Goal: Answer question/provide support

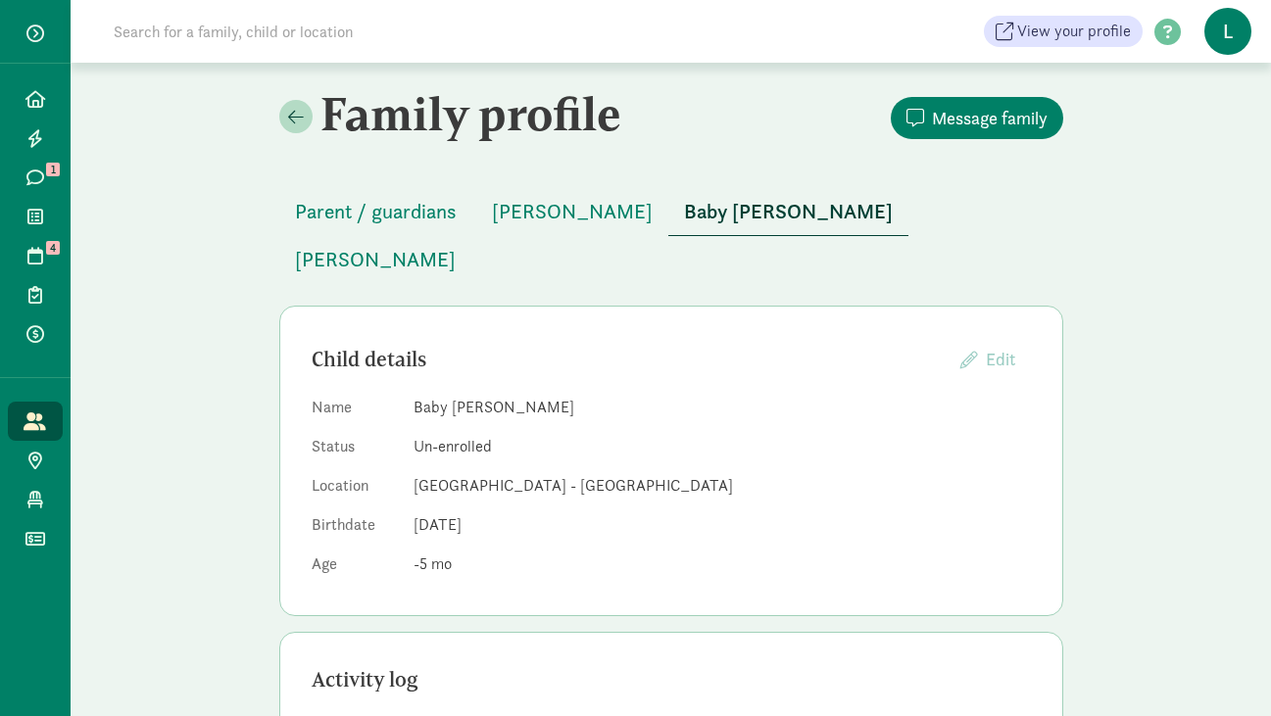
scroll to position [251, 0]
click at [31, 180] on icon at bounding box center [35, 178] width 18 height 18
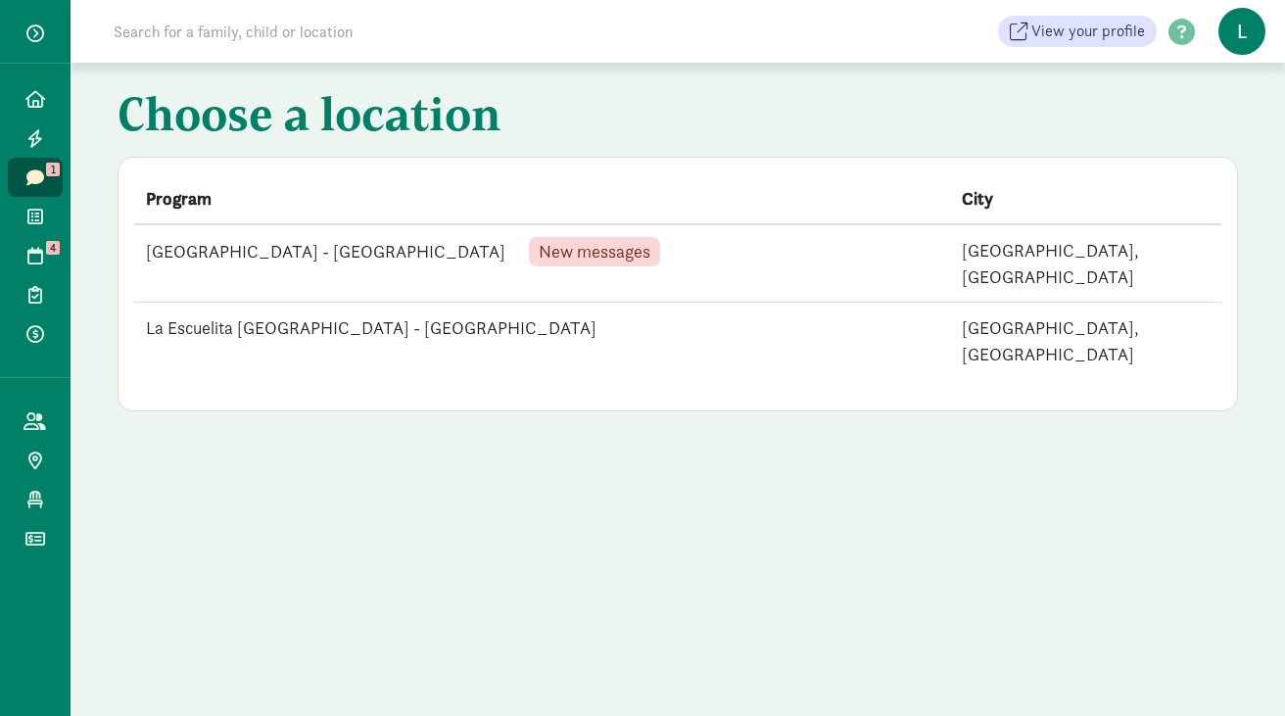
click at [405, 251] on td "La Escuelita [GEOGRAPHIC_DATA] - [GEOGRAPHIC_DATA] New messages" at bounding box center [542, 263] width 816 height 78
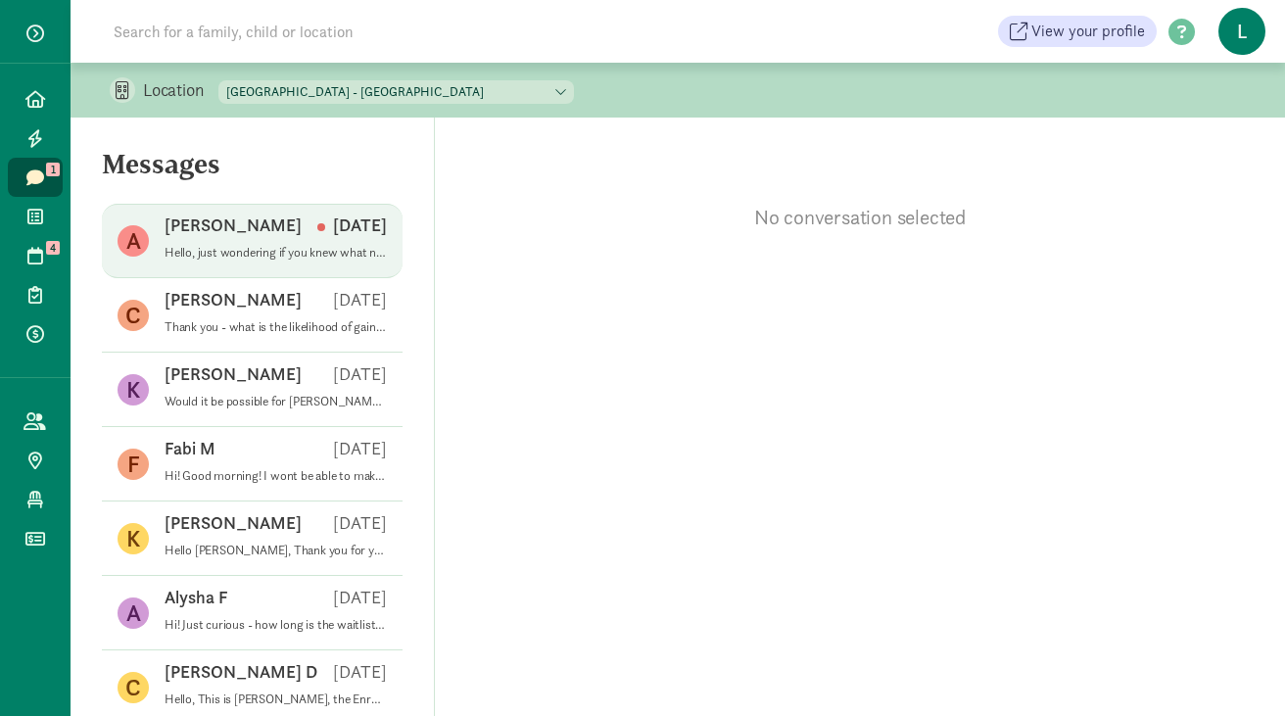
click at [270, 247] on p "Hello, just wondering if you knew what number my child is on the waitlist? And …" at bounding box center [276, 253] width 222 height 16
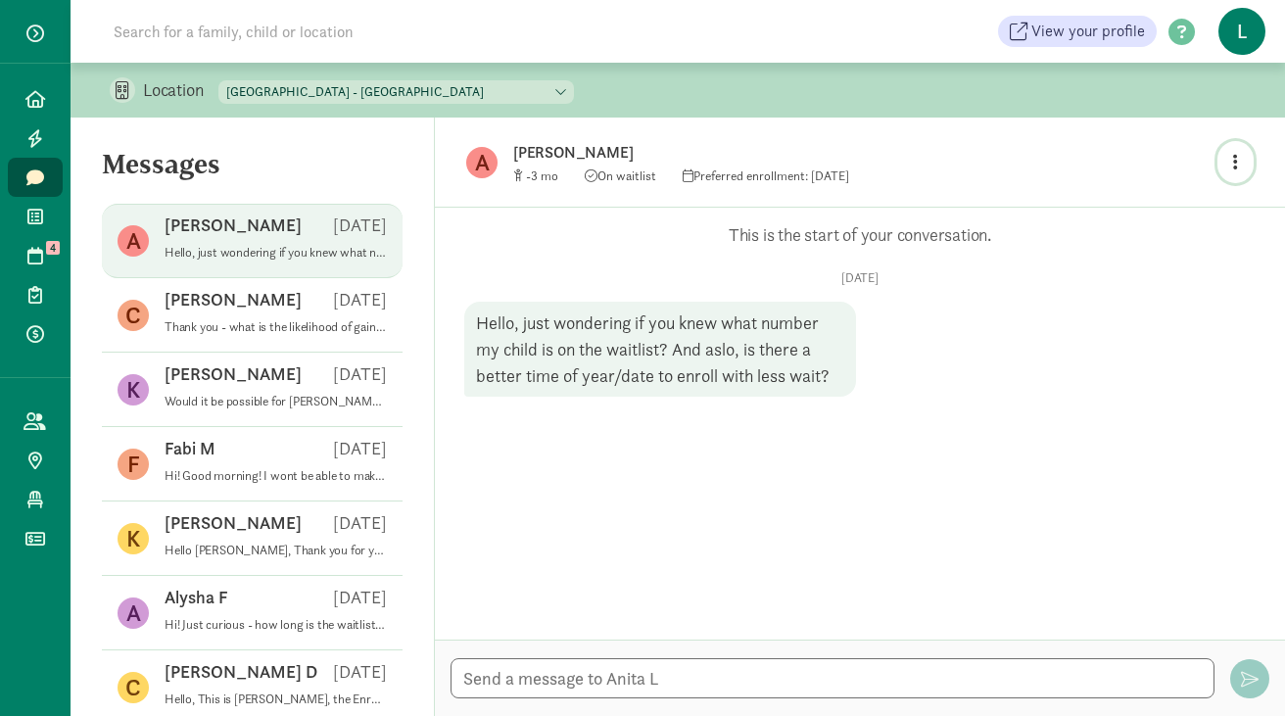
click at [1234, 160] on icon "button" at bounding box center [1236, 162] width 5 height 18
click at [1176, 204] on link "View family page" at bounding box center [1194, 208] width 141 height 24
click at [573, 673] on textarea at bounding box center [833, 678] width 764 height 40
paste textarea "Your baby is in position #28 on the general waitlist for the Infant classroom f…"
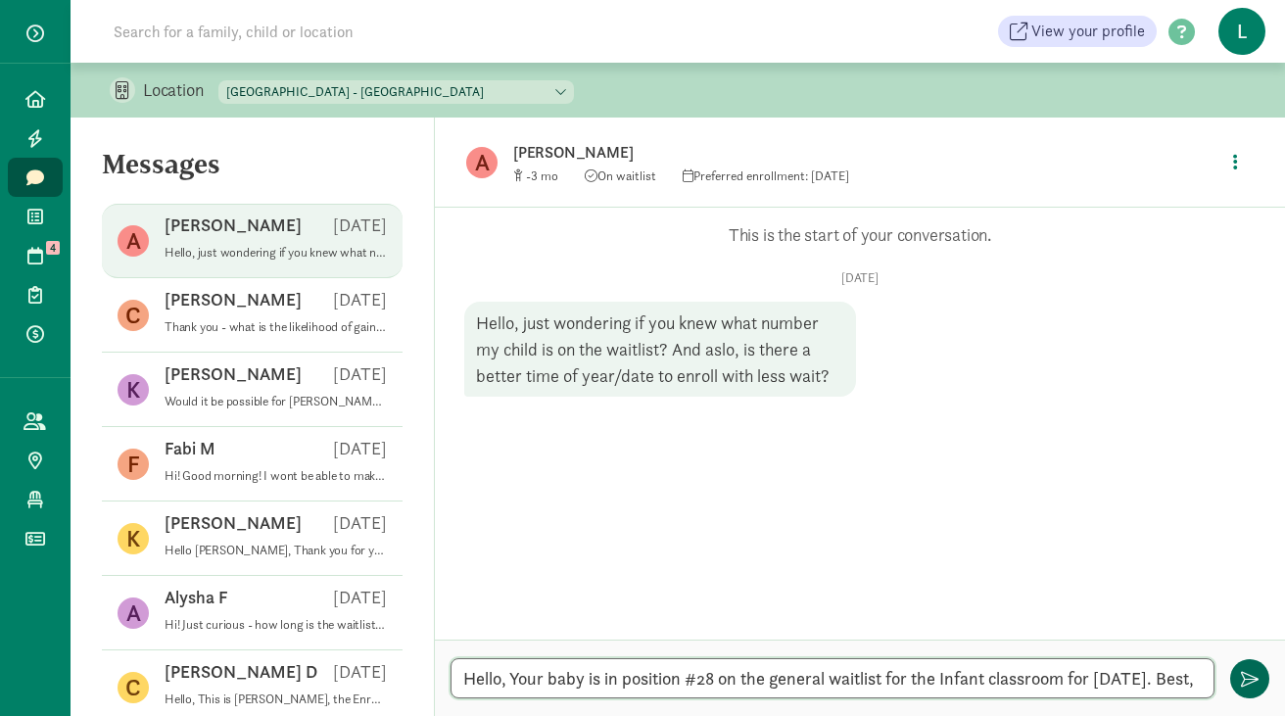
type textarea "Hello, Your baby is in position #28 on the general waitlist for the Infant clas…"
click at [1237, 680] on button "button" at bounding box center [1250, 678] width 39 height 39
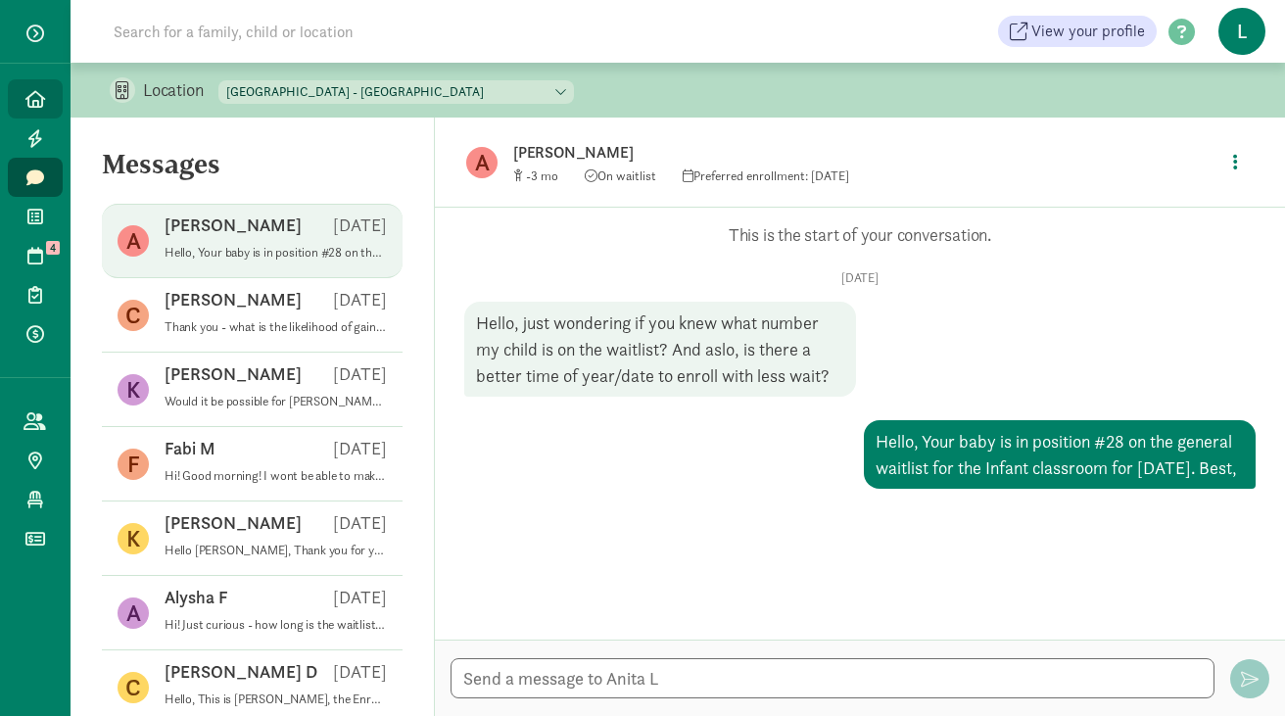
click at [53, 90] on link "Home" at bounding box center [35, 98] width 55 height 39
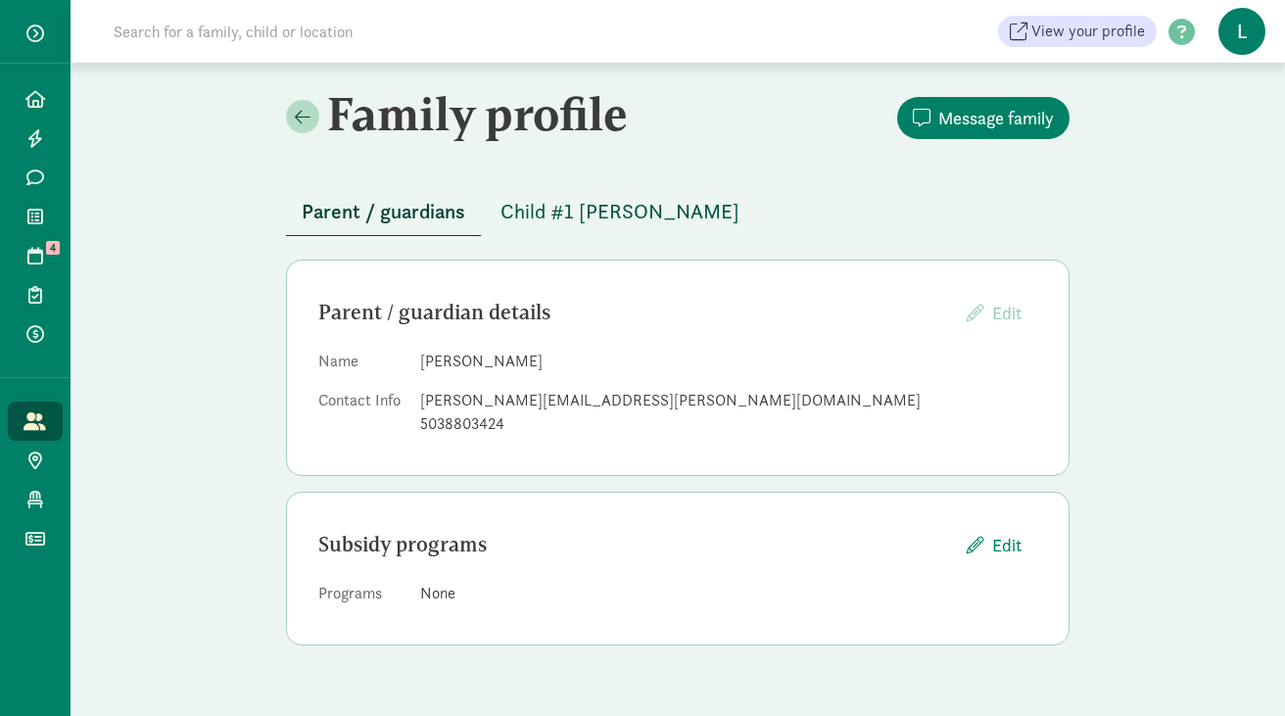
click at [579, 218] on span "Child #1 [PERSON_NAME]" at bounding box center [620, 211] width 239 height 31
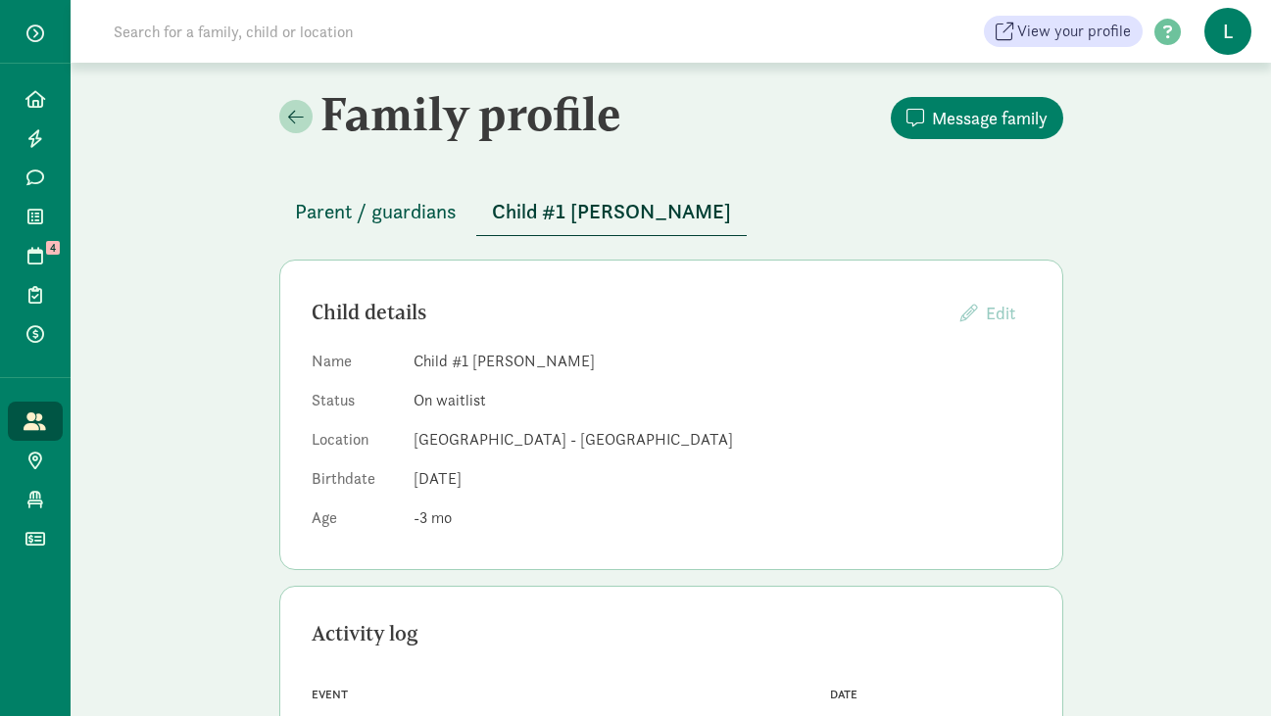
click at [397, 213] on span "Parent / guardians" at bounding box center [376, 211] width 162 height 31
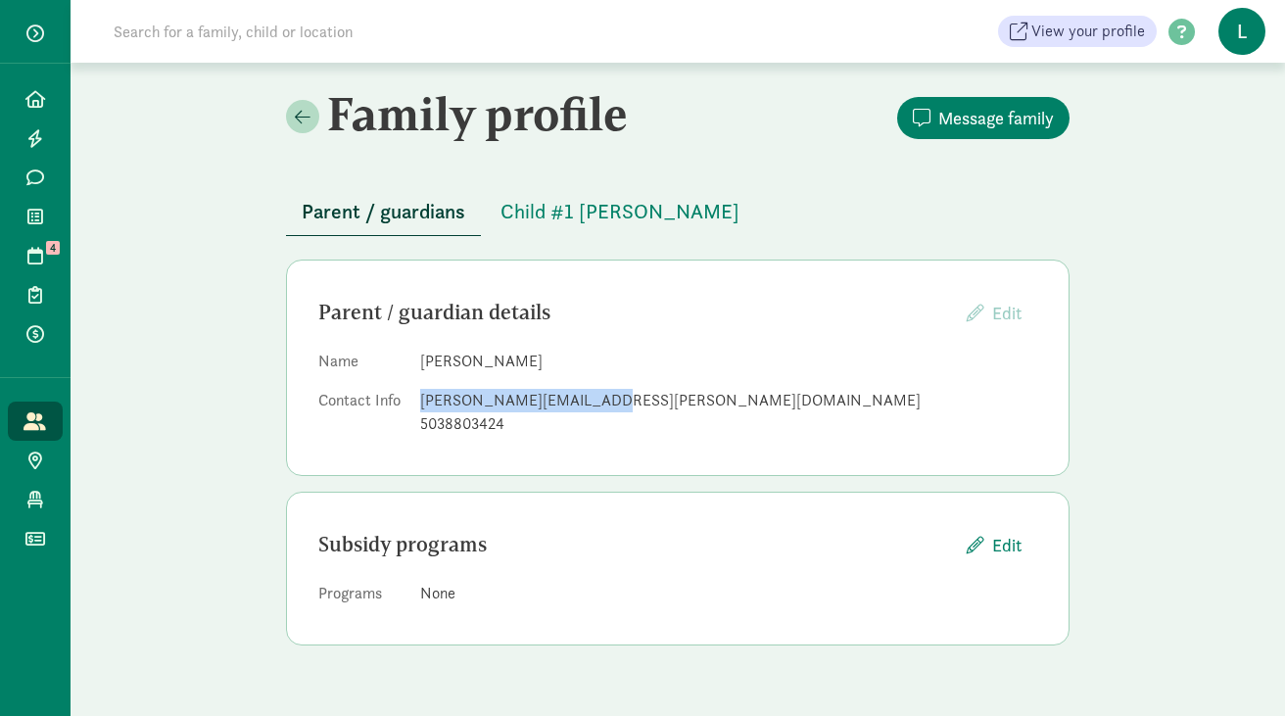
drag, startPoint x: 585, startPoint y: 400, endPoint x: 421, endPoint y: 403, distance: 163.6
click at [421, 403] on div "leblanc.anita@gmail.com" at bounding box center [728, 401] width 617 height 24
copy div "leblanc.anita@gmail.com"
click at [566, 218] on span "Child #1 LeBlanc" at bounding box center [620, 211] width 239 height 31
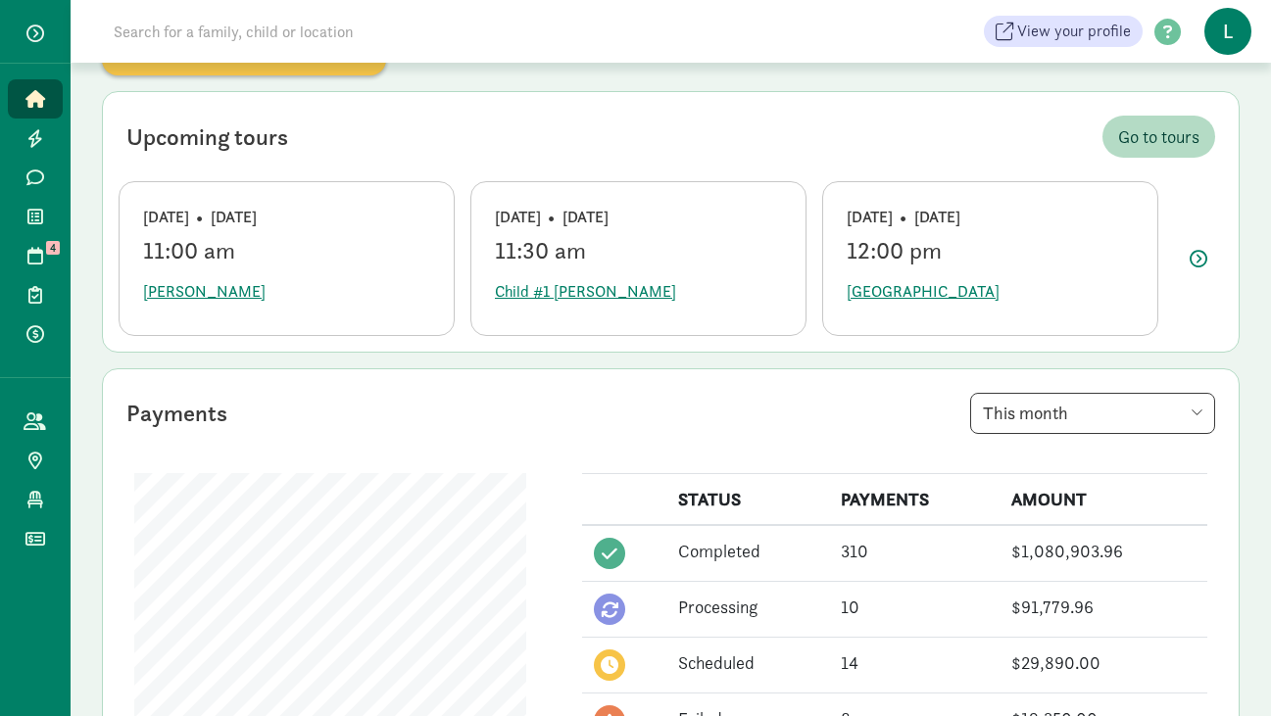
scroll to position [343, 0]
click at [46, 500] on span "Classrooms" at bounding box center [46, 500] width 1 height 24
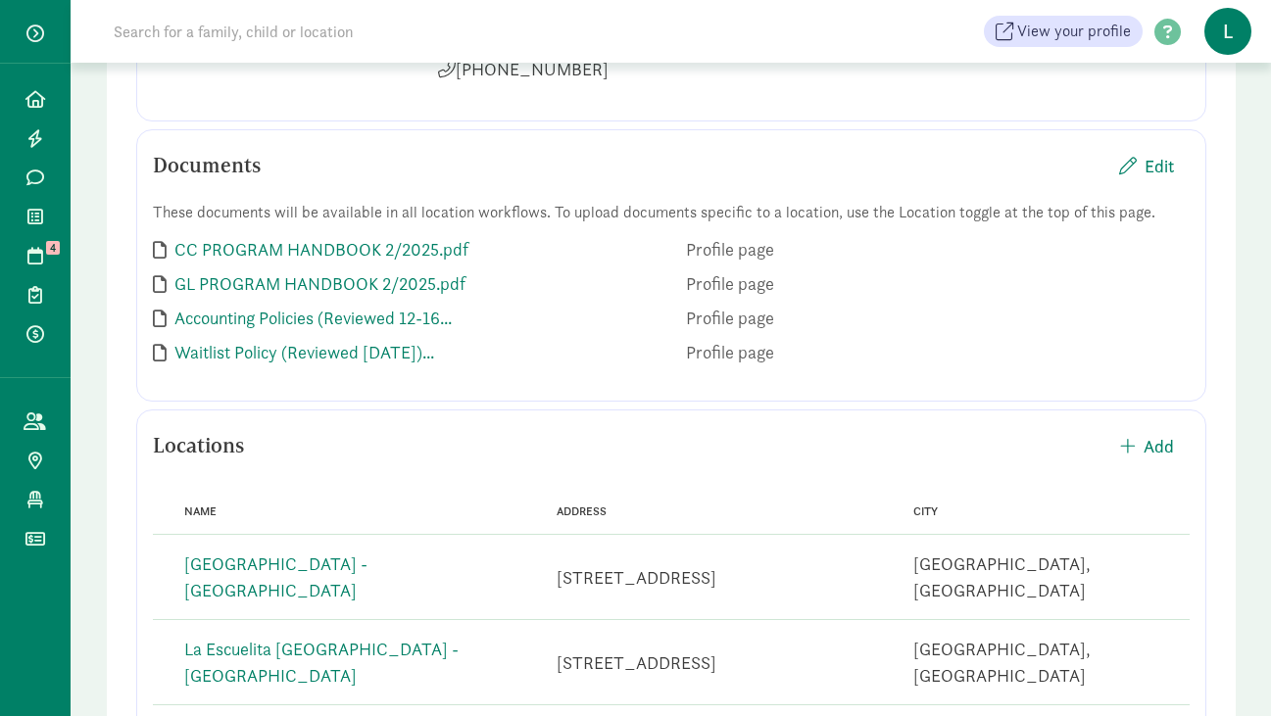
scroll to position [503, 0]
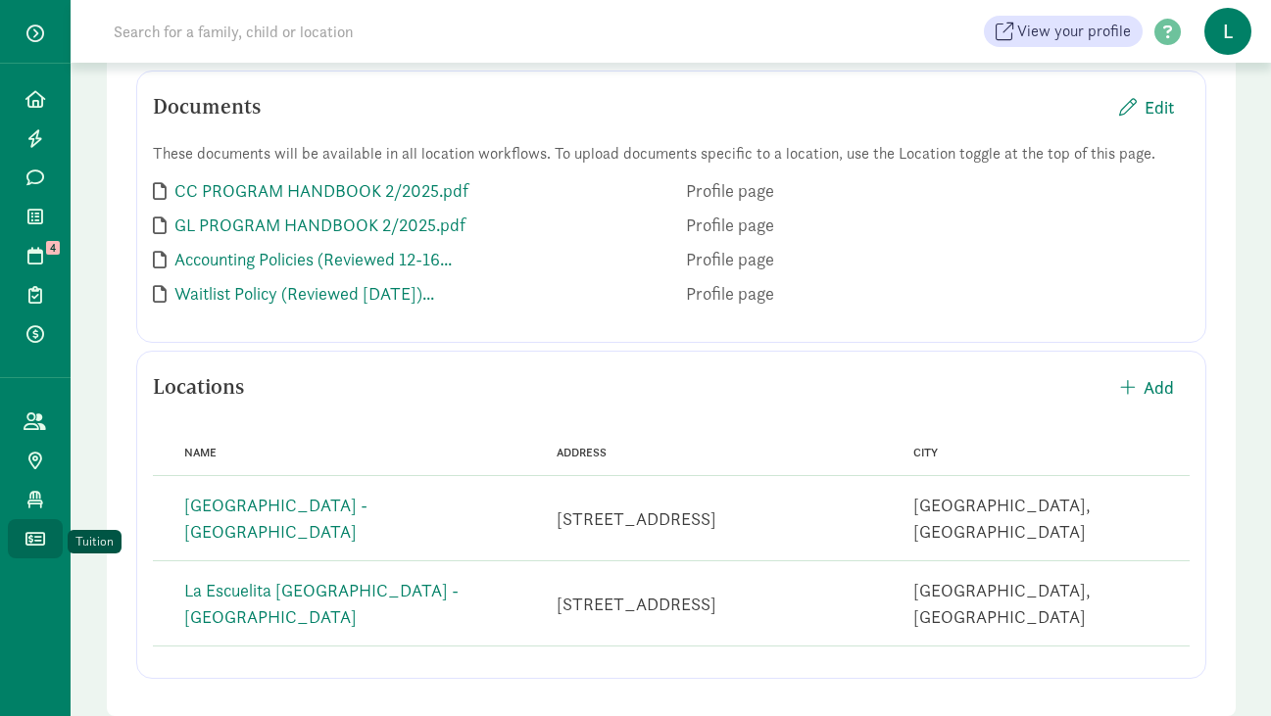
click at [33, 537] on icon at bounding box center [35, 539] width 20 height 18
